Goal: Transaction & Acquisition: Purchase product/service

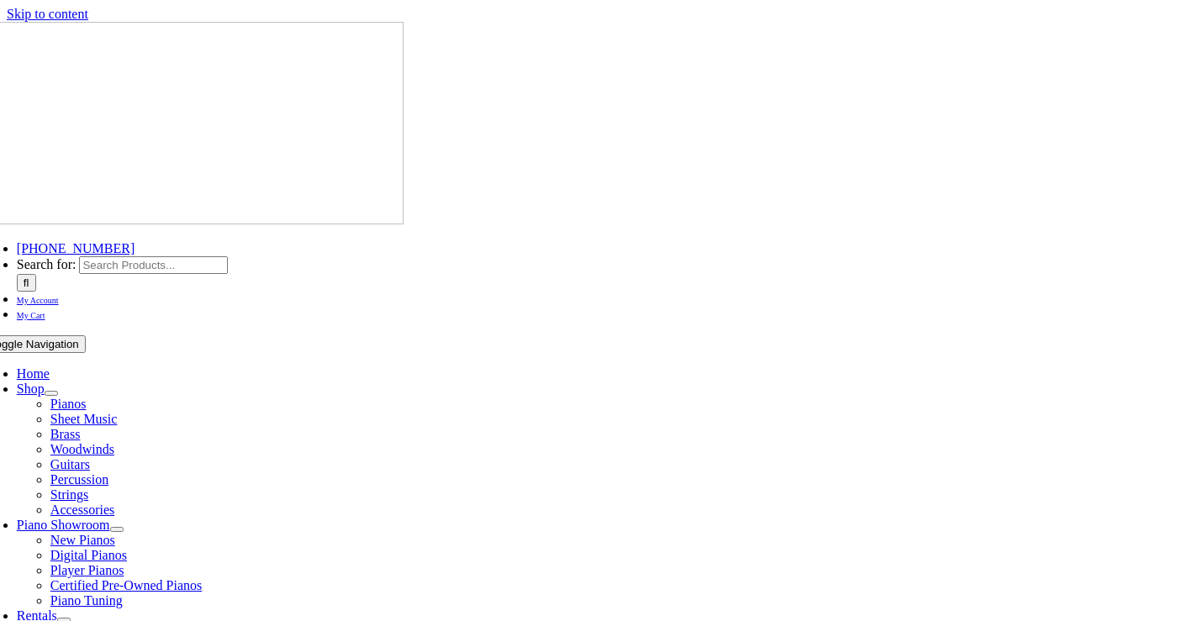
click at [88, 488] on span "Strings" at bounding box center [69, 495] width 38 height 14
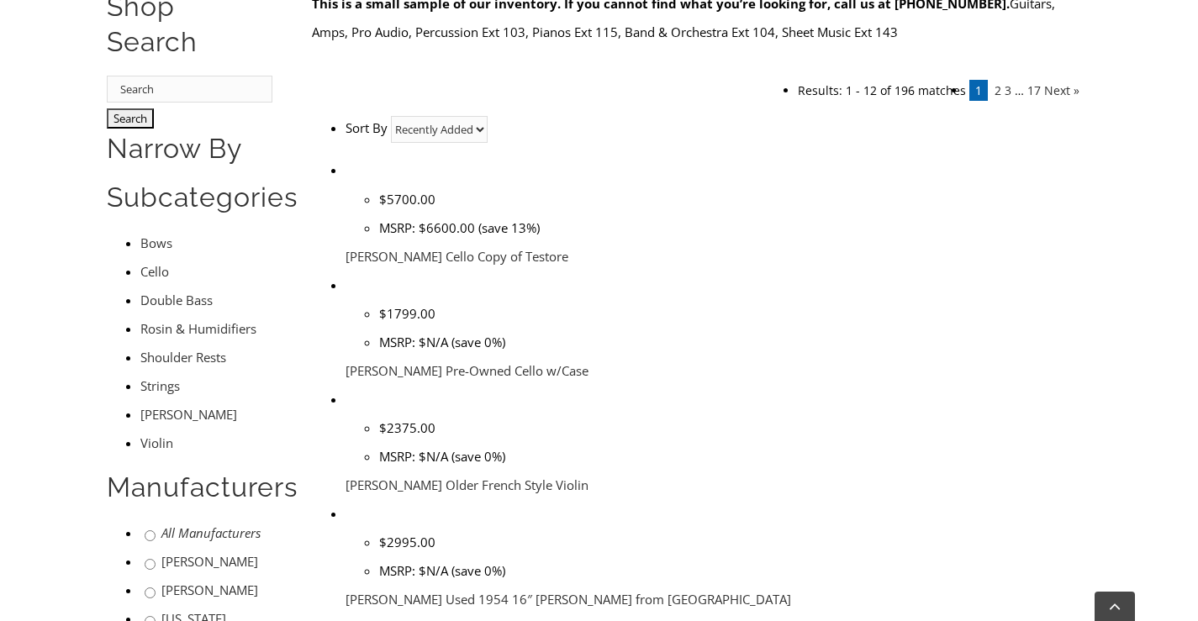
scroll to position [509, 0]
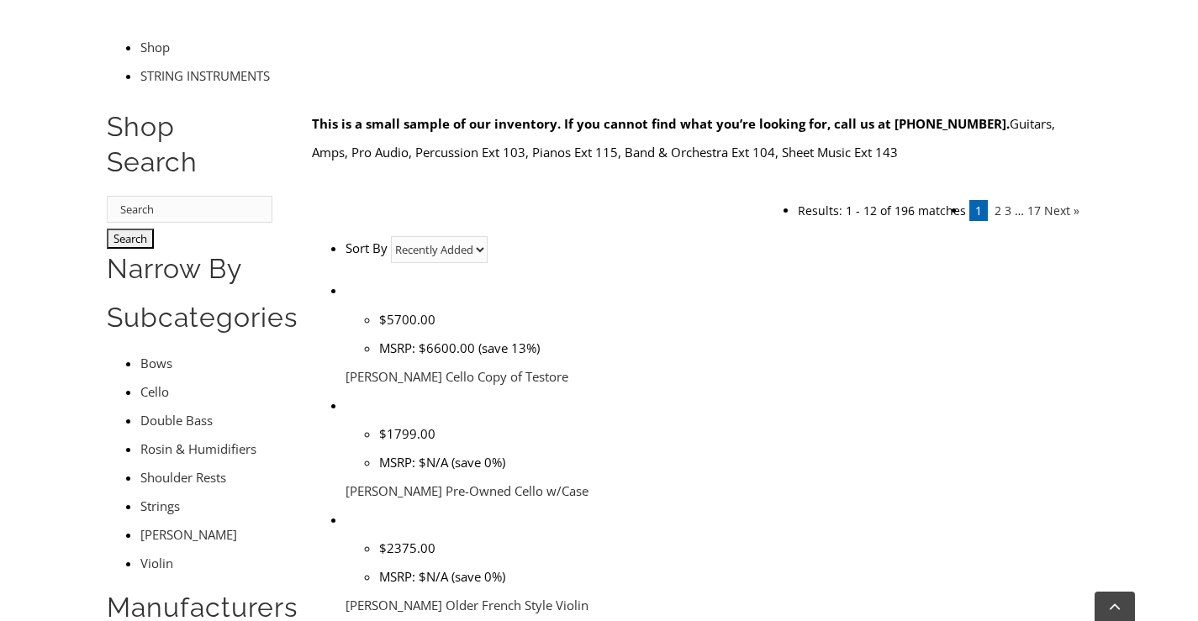
click at [346, 391] on img at bounding box center [346, 391] width 0 height 0
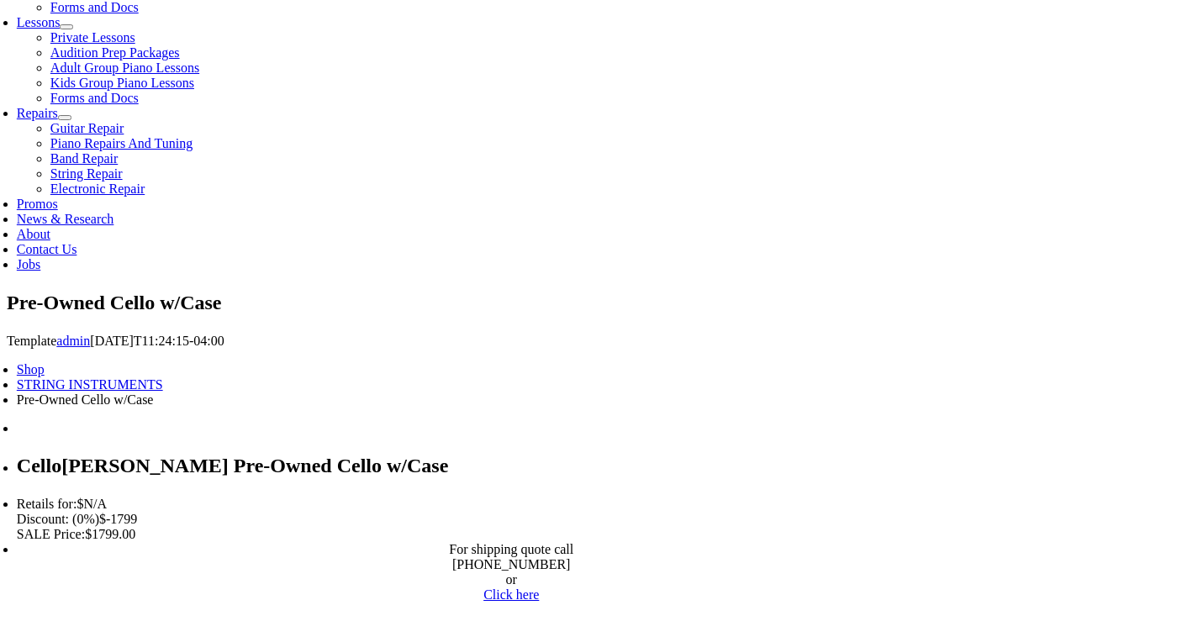
scroll to position [728, 0]
